Goal: Navigation & Orientation: Find specific page/section

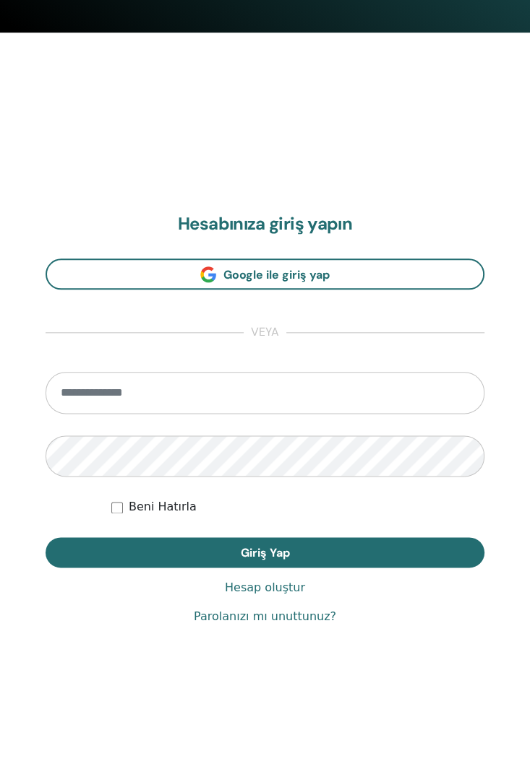
scroll to position [747, 0]
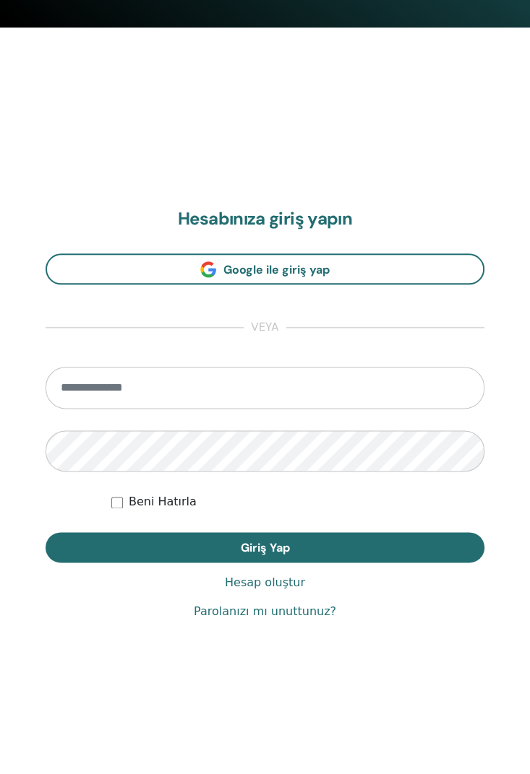
click at [280, 386] on input "email" at bounding box center [265, 388] width 439 height 42
type input "**********"
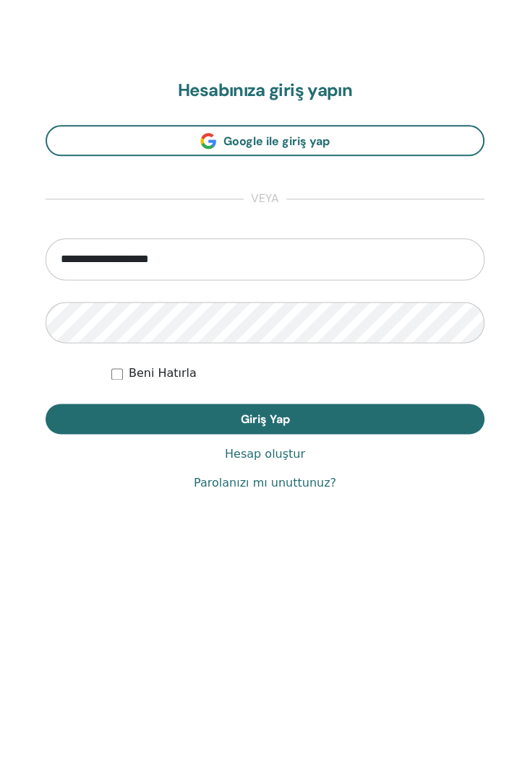
click at [308, 546] on button "Giriş Yap" at bounding box center [265, 547] width 439 height 30
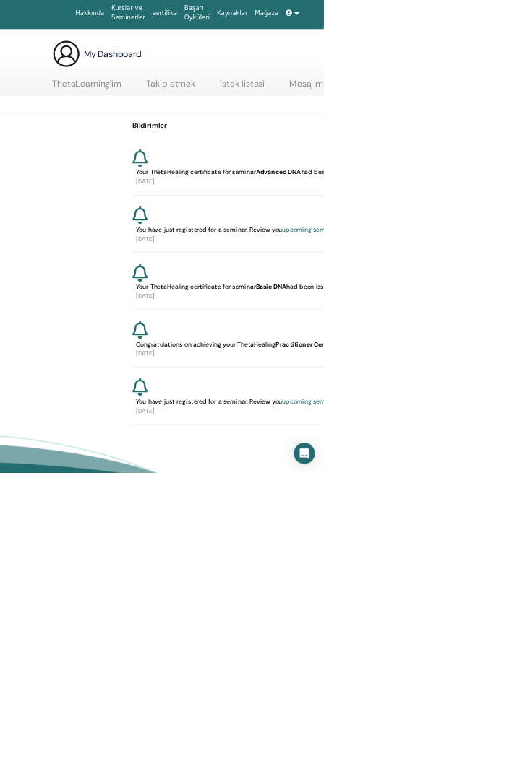
scroll to position [20, 0]
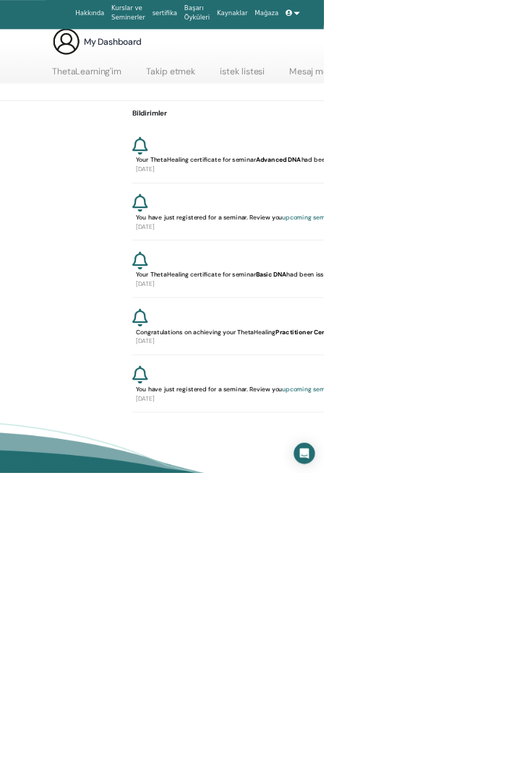
click at [467, 20] on span at bounding box center [473, 21] width 13 height 12
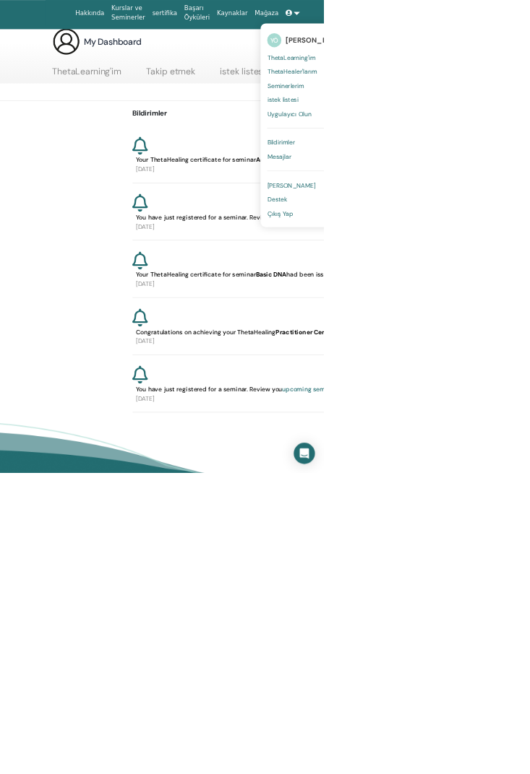
click at [529, 202] on div "Bildirimler Your ThetaHealing certificate for seminar Advanced DNA had been iss…" at bounding box center [433, 420] width 867 height 510
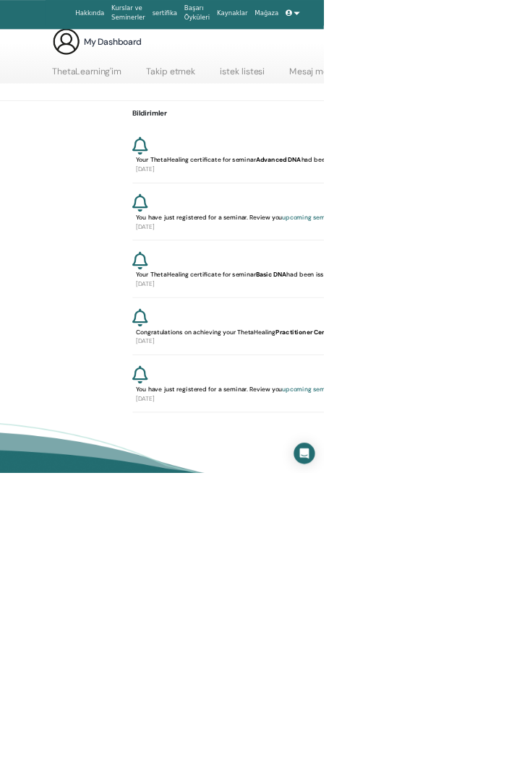
scroll to position [0, 0]
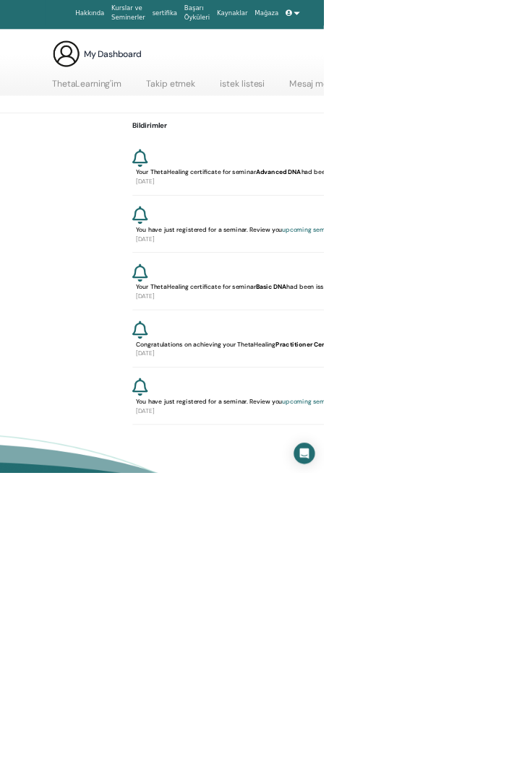
click at [164, 134] on link "ThetaLearning'im" at bounding box center [141, 143] width 113 height 28
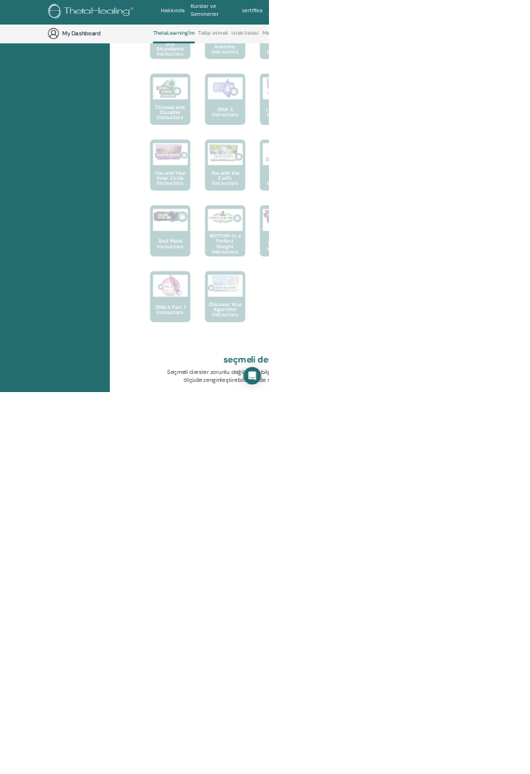
scroll to position [1049, 0]
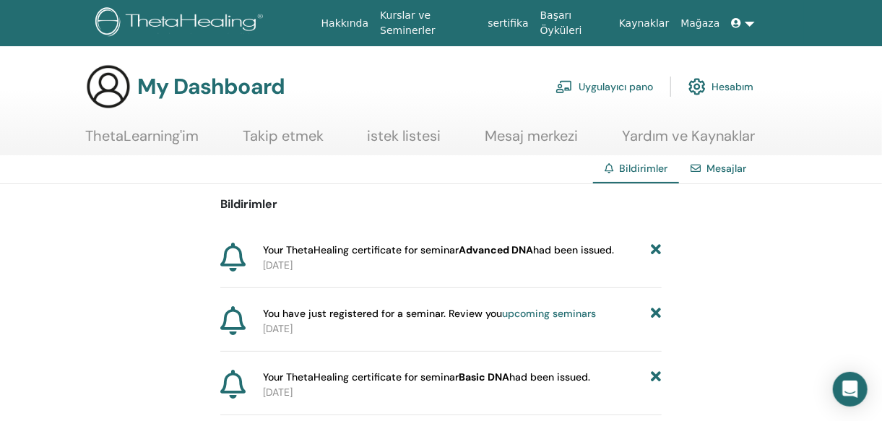
click at [529, 88] on link "Uygulayıcı pano" at bounding box center [605, 87] width 98 height 32
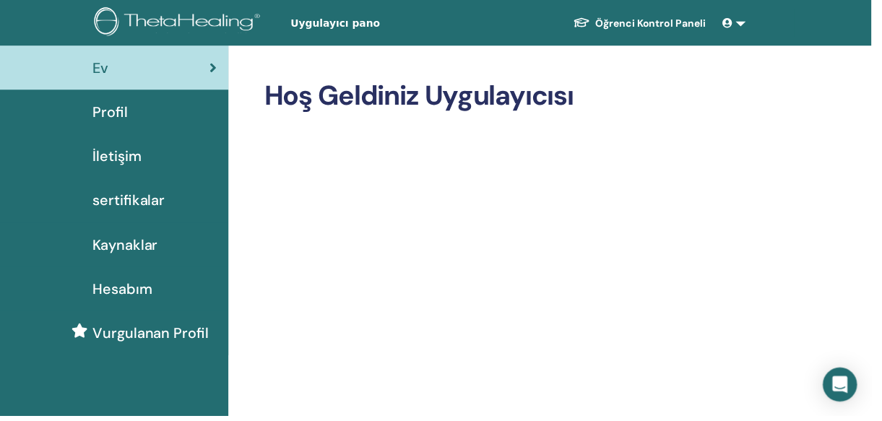
click at [672, 24] on link "Öğrenci Kontrol Paneli" at bounding box center [647, 23] width 157 height 27
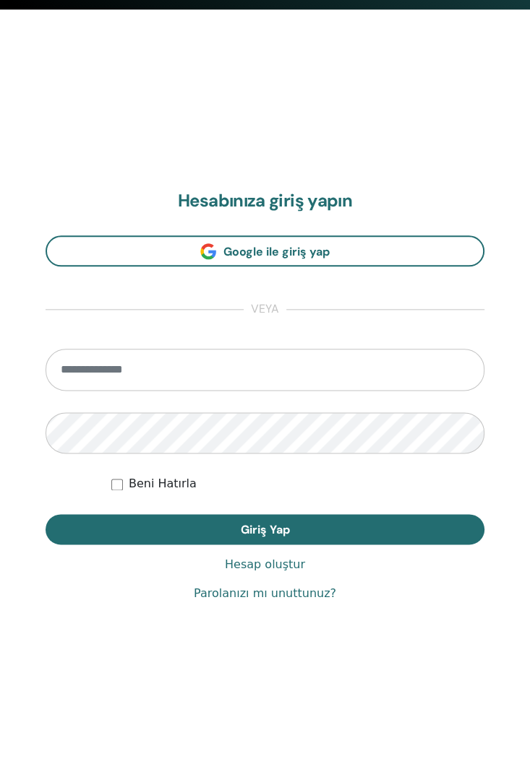
scroll to position [774, 0]
